Goal: Task Accomplishment & Management: Use online tool/utility

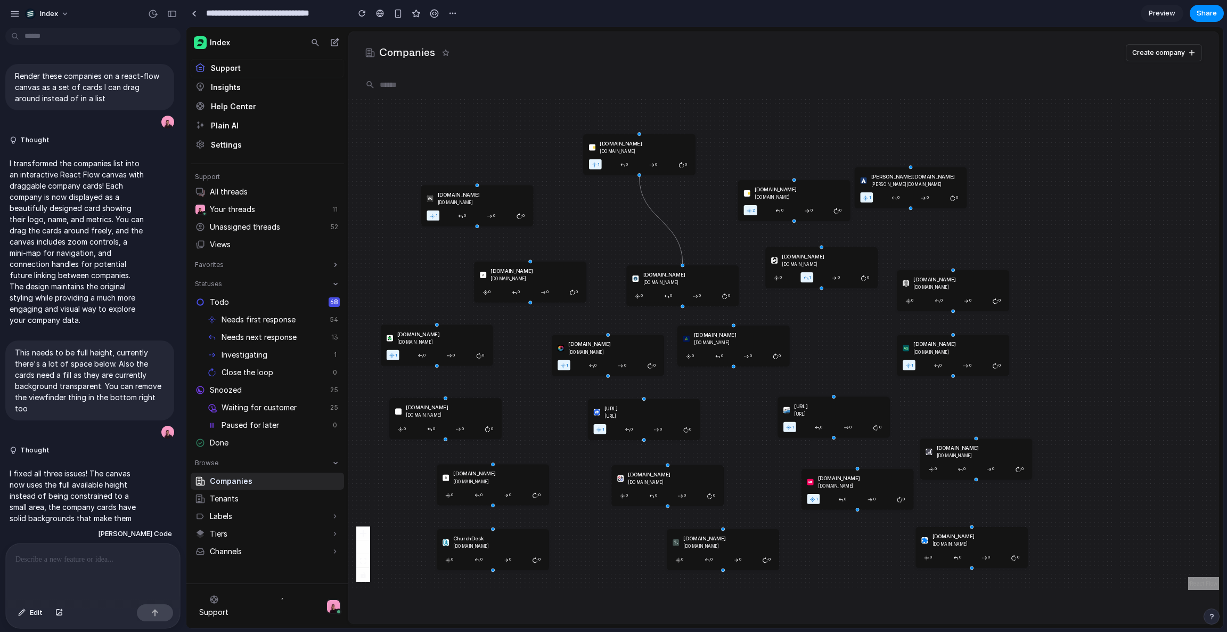
scroll to position [89, 0]
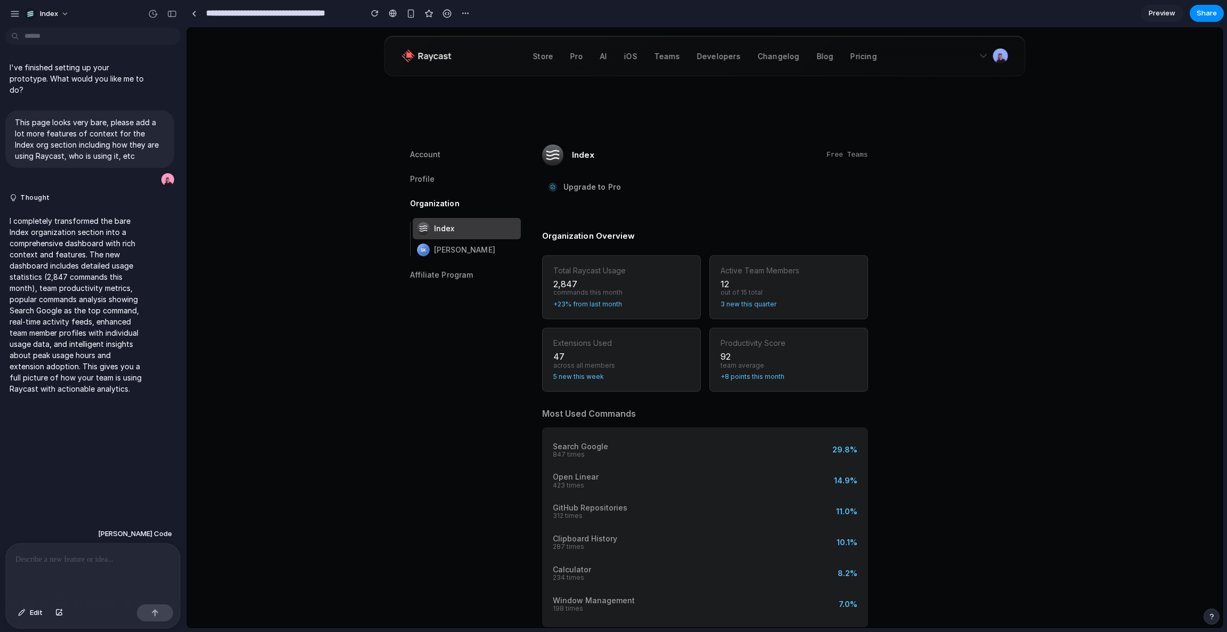
drag, startPoint x: 304, startPoint y: 96, endPoint x: 304, endPoint y: 325, distance: 228.5
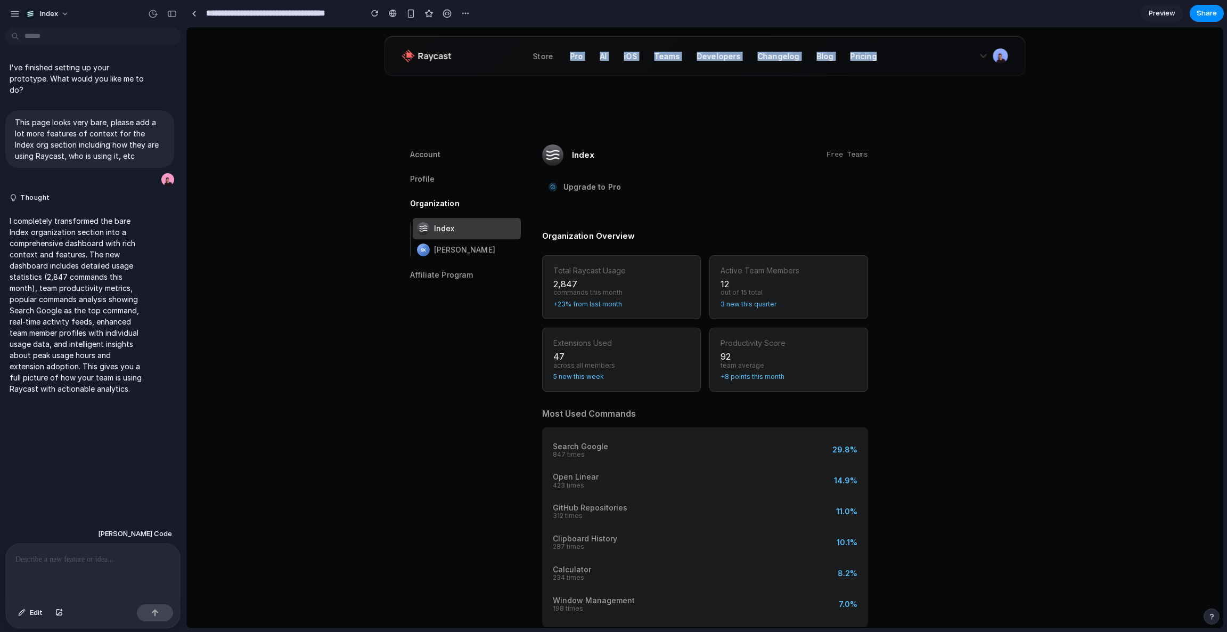
drag, startPoint x: 933, startPoint y: 55, endPoint x: 315, endPoint y: 65, distance: 618.4
click at [314, 65] on div "Store Pro AI iOS Teams Developers Changelog Blog Pricing View Account Settings …" at bounding box center [704, 51] width 1037 height 49
click at [315, 65] on div "Store Pro AI iOS Teams Developers Changelog Blog Pricing View Account Settings …" at bounding box center [704, 51] width 1037 height 49
drag, startPoint x: 348, startPoint y: 50, endPoint x: 1046, endPoint y: 58, distance: 698.3
click at [1046, 58] on div "Store Pro AI iOS Teams Developers Changelog Blog Pricing View Account Settings …" at bounding box center [704, 51] width 1037 height 49
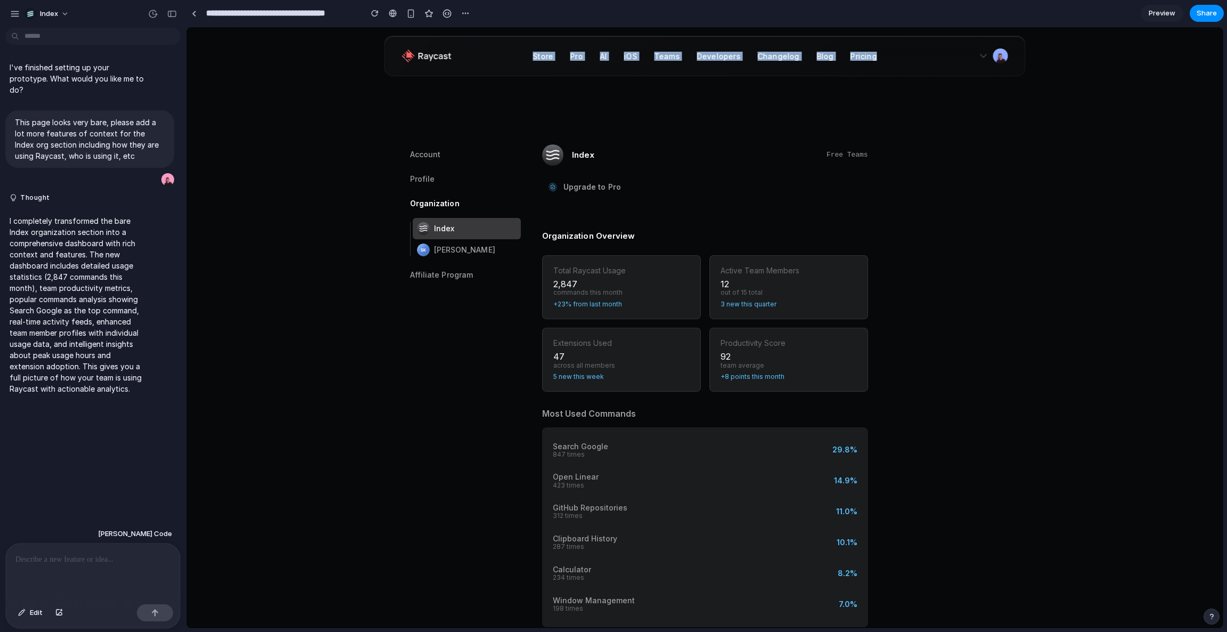
click at [1046, 58] on div "Store Pro AI iOS Teams Developers Changelog Blog Pricing View Account Settings …" at bounding box center [704, 51] width 1037 height 49
drag, startPoint x: 1056, startPoint y: 58, endPoint x: 394, endPoint y: 60, distance: 662.0
click at [393, 60] on div "Store Pro AI iOS Teams Developers Changelog Blog Pricing View Account Settings …" at bounding box center [704, 51] width 1037 height 49
click at [394, 60] on div "Store Pro AI iOS Teams Developers Changelog Blog Pricing View Account Settings …" at bounding box center [705, 56] width 641 height 40
drag, startPoint x: 398, startPoint y: 59, endPoint x: 1035, endPoint y: 58, distance: 637.0
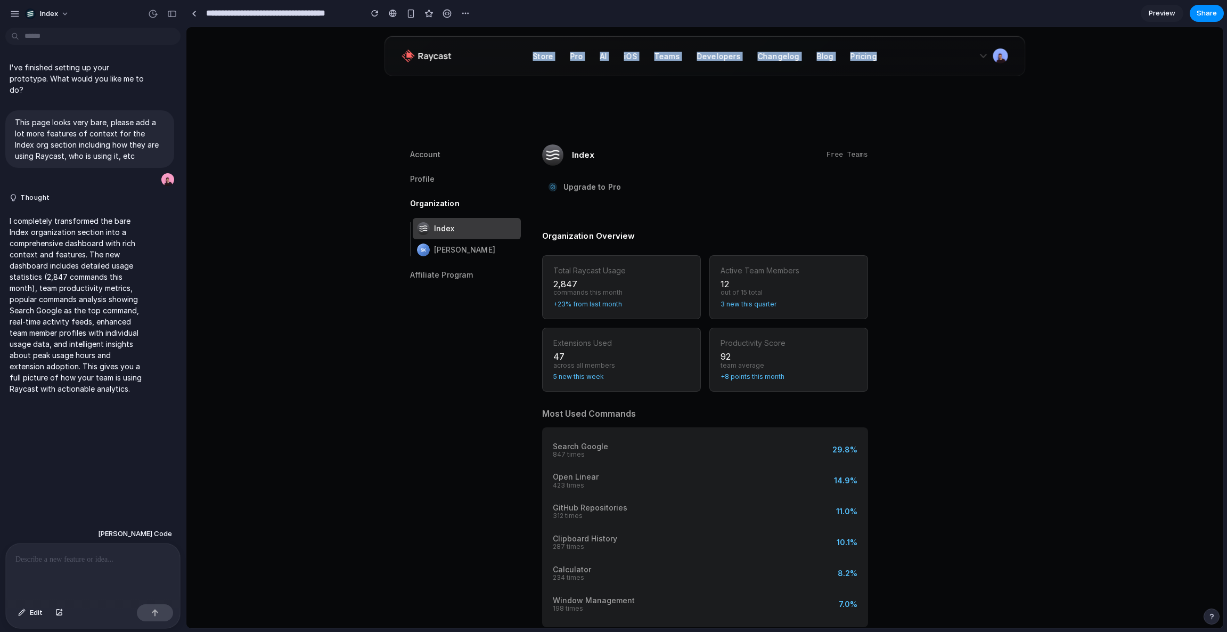
click at [1036, 58] on div "Store Pro AI iOS Teams Developers Changelog Blog Pricing View Account Settings …" at bounding box center [704, 51] width 1037 height 49
click at [1035, 58] on div "Store Pro AI iOS Teams Developers Changelog Blog Pricing View Account Settings …" at bounding box center [704, 51] width 1037 height 49
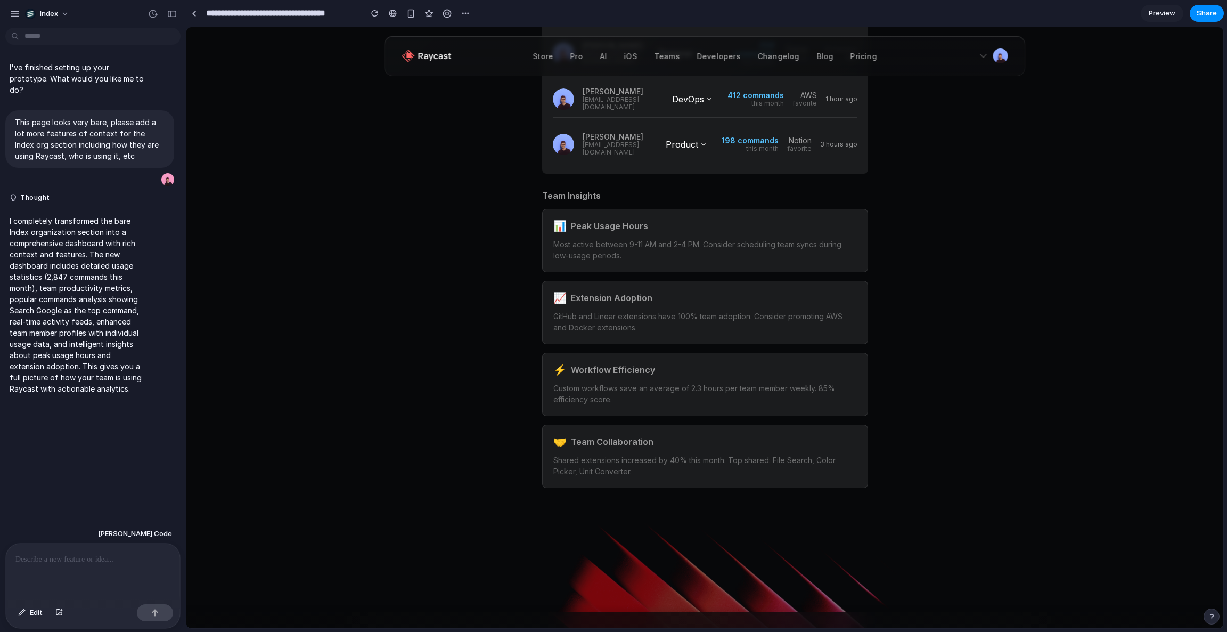
scroll to position [1018, 0]
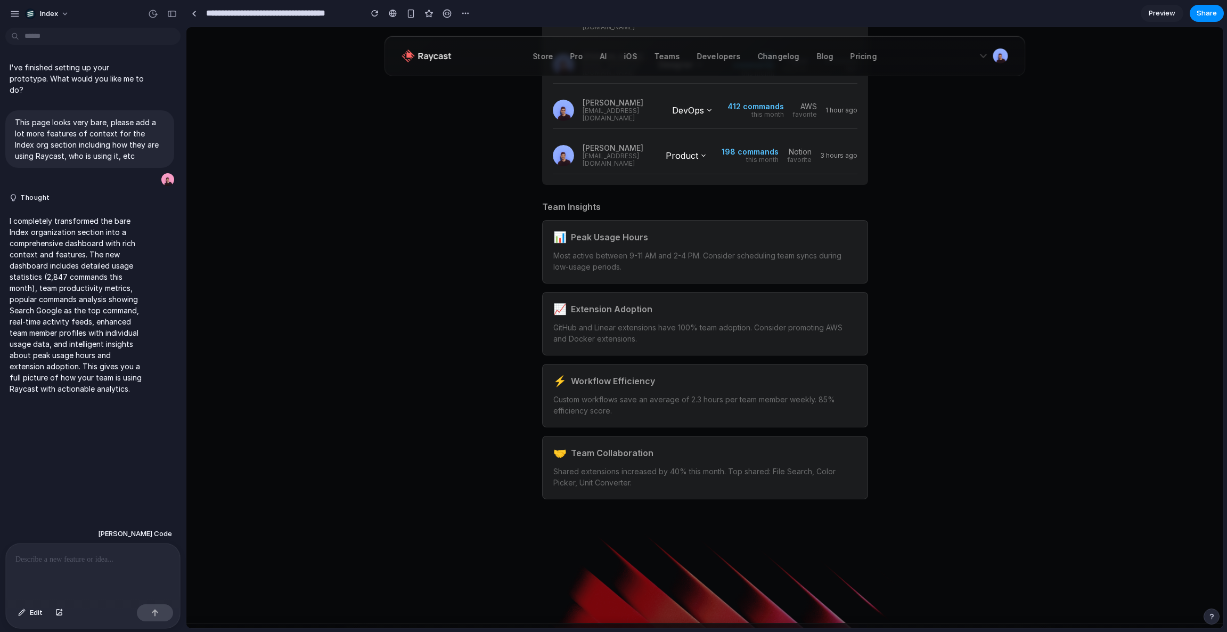
drag, startPoint x: 373, startPoint y: 199, endPoint x: 403, endPoint y: 345, distance: 149.6
click at [403, 345] on div "Store Pro AI iOS Teams Developers Changelog Blog Pricing View Account Settings …" at bounding box center [704, 87] width 1037 height 2156
click at [54, 488] on div "I've finished setting up your prototype. What would you like me to do? This pag…" at bounding box center [89, 278] width 179 height 492
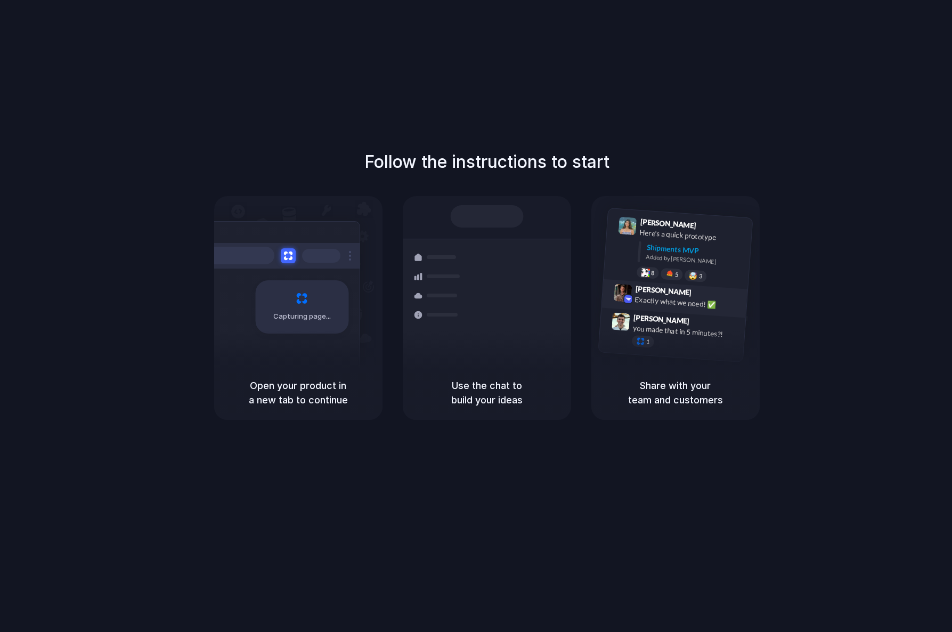
click at [663, 296] on div "Exactly what we need! ✅" at bounding box center [687, 302] width 107 height 18
click at [652, 272] on span "8" at bounding box center [652, 272] width 4 height 6
click at [671, 272] on div at bounding box center [668, 273] width 9 height 9
click at [650, 271] on span "9" at bounding box center [652, 272] width 4 height 6
click at [670, 271] on div at bounding box center [668, 273] width 9 height 9
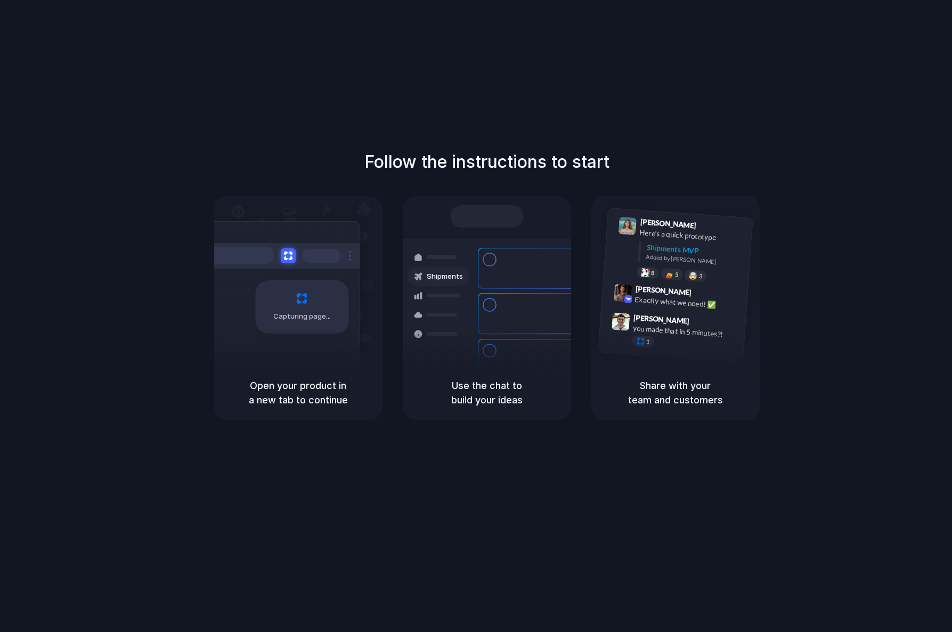
click at [618, 147] on div "Follow the instructions to start Capturing page Open your product in a new tab …" at bounding box center [486, 326] width 973 height 653
click at [571, 124] on div "Follow the instructions to start Capturing page Open your product in a new tab …" at bounding box center [486, 326] width 973 height 653
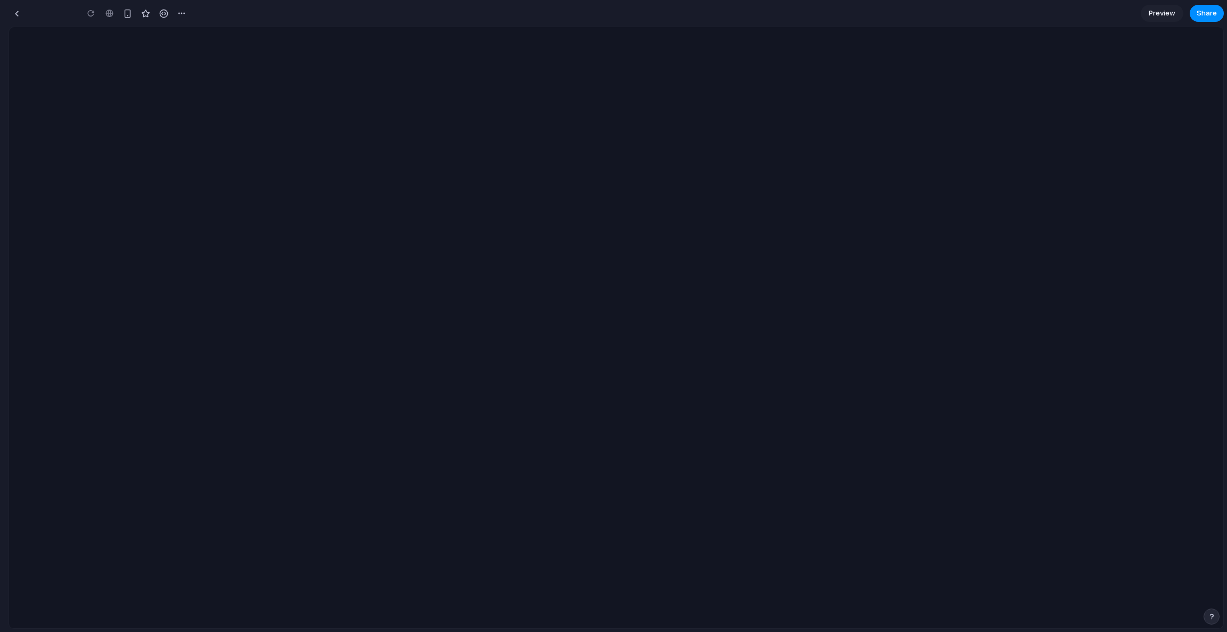
type input "**********"
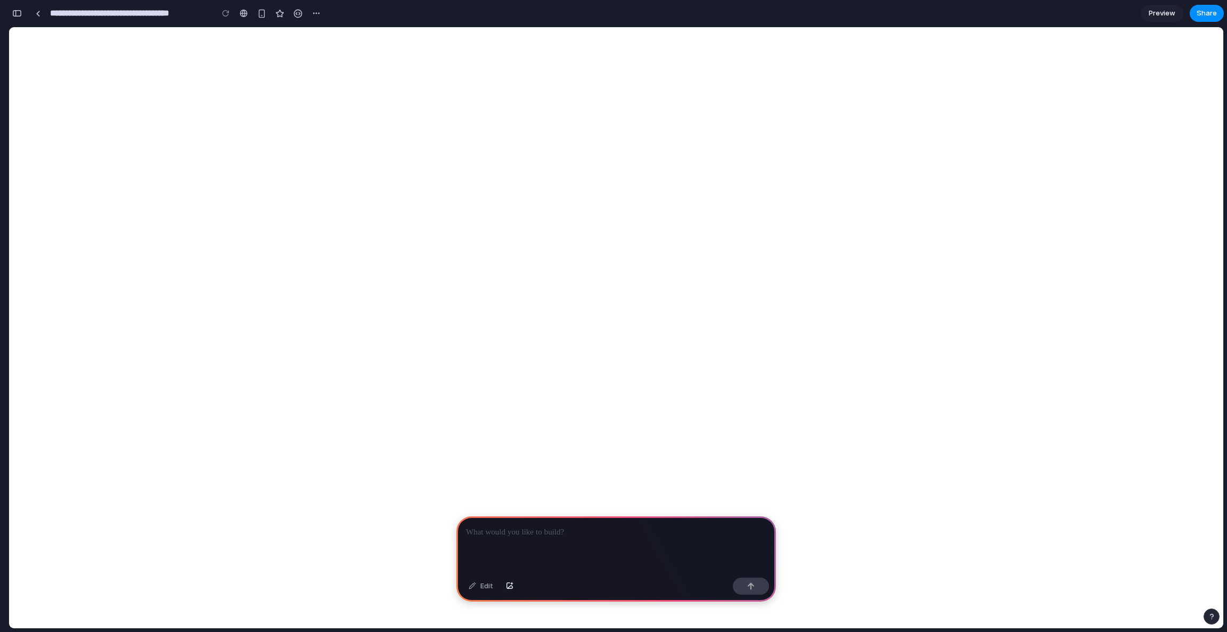
click at [549, 535] on p at bounding box center [616, 532] width 300 height 13
